Goal: Information Seeking & Learning: Check status

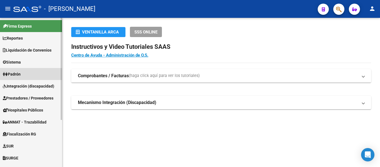
click at [28, 72] on link "Padrón" at bounding box center [31, 74] width 62 height 12
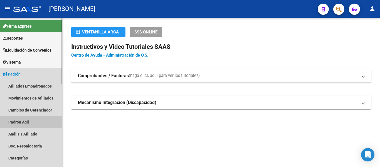
click at [17, 121] on link "Padrón Ágil" at bounding box center [31, 122] width 62 height 12
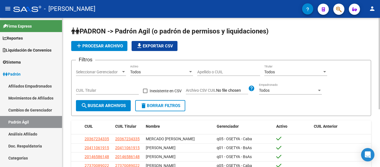
click at [217, 70] on input "Apellido o CUIL" at bounding box center [228, 72] width 63 height 5
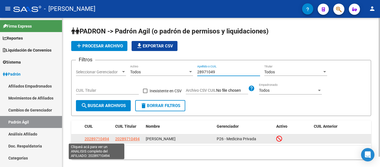
click at [99, 139] on span "20289710494" at bounding box center [97, 138] width 24 height 4
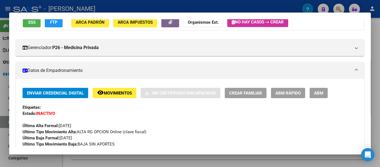
scroll to position [28, 0]
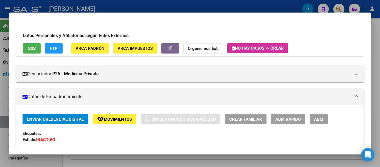
click at [178, 6] on div at bounding box center [190, 83] width 380 height 167
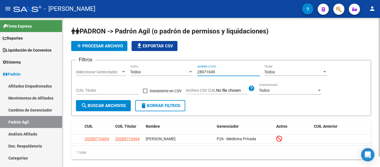
drag, startPoint x: 225, startPoint y: 70, endPoint x: 182, endPoint y: 73, distance: 42.6
click at [170, 71] on div "Filtros Seleccionar Gerenciador Seleccionar Gerenciador Todos Activo 28971049 A…" at bounding box center [221, 82] width 290 height 35
type input "40454444"
